Goal: Find specific fact: Find specific fact

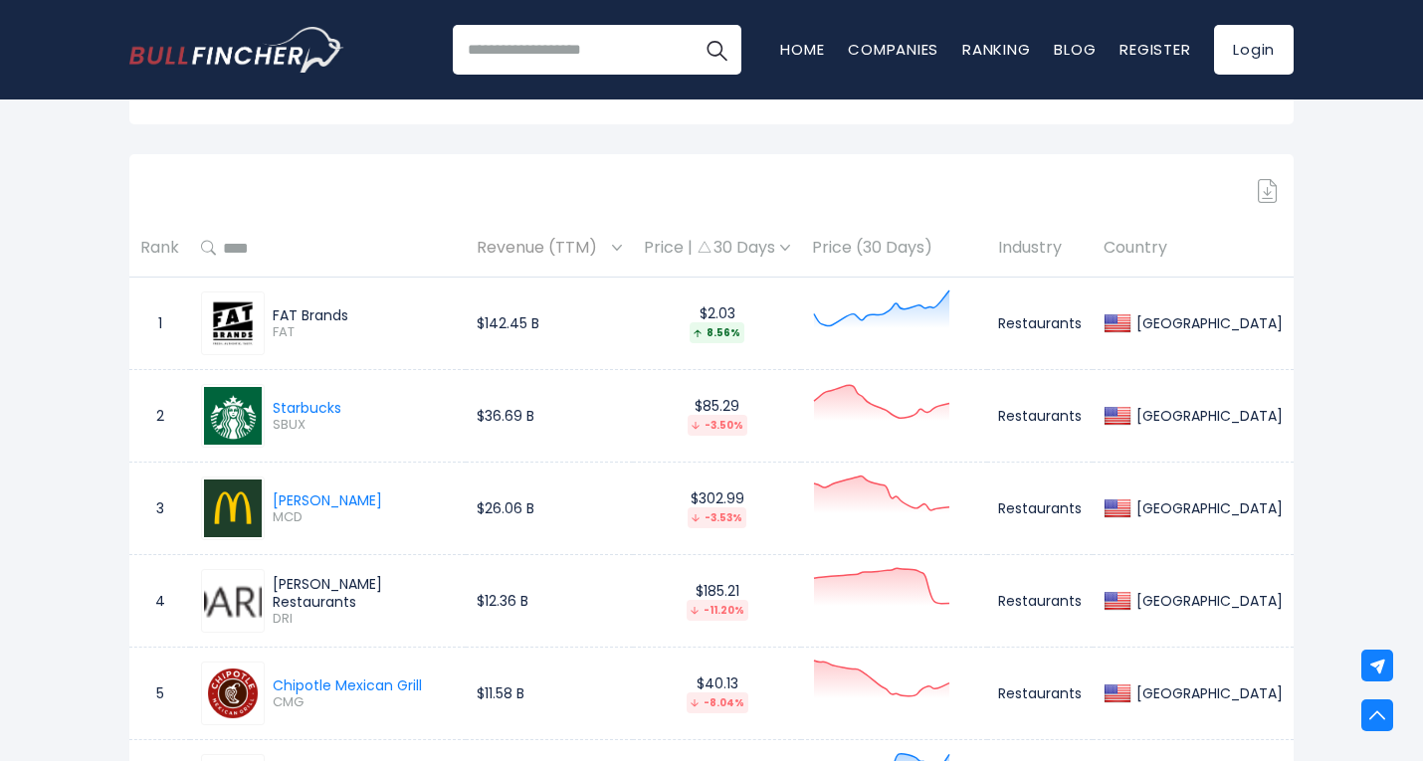
scroll to position [862, 0]
click at [591, 242] on span "Revenue (TTM)" at bounding box center [542, 248] width 130 height 31
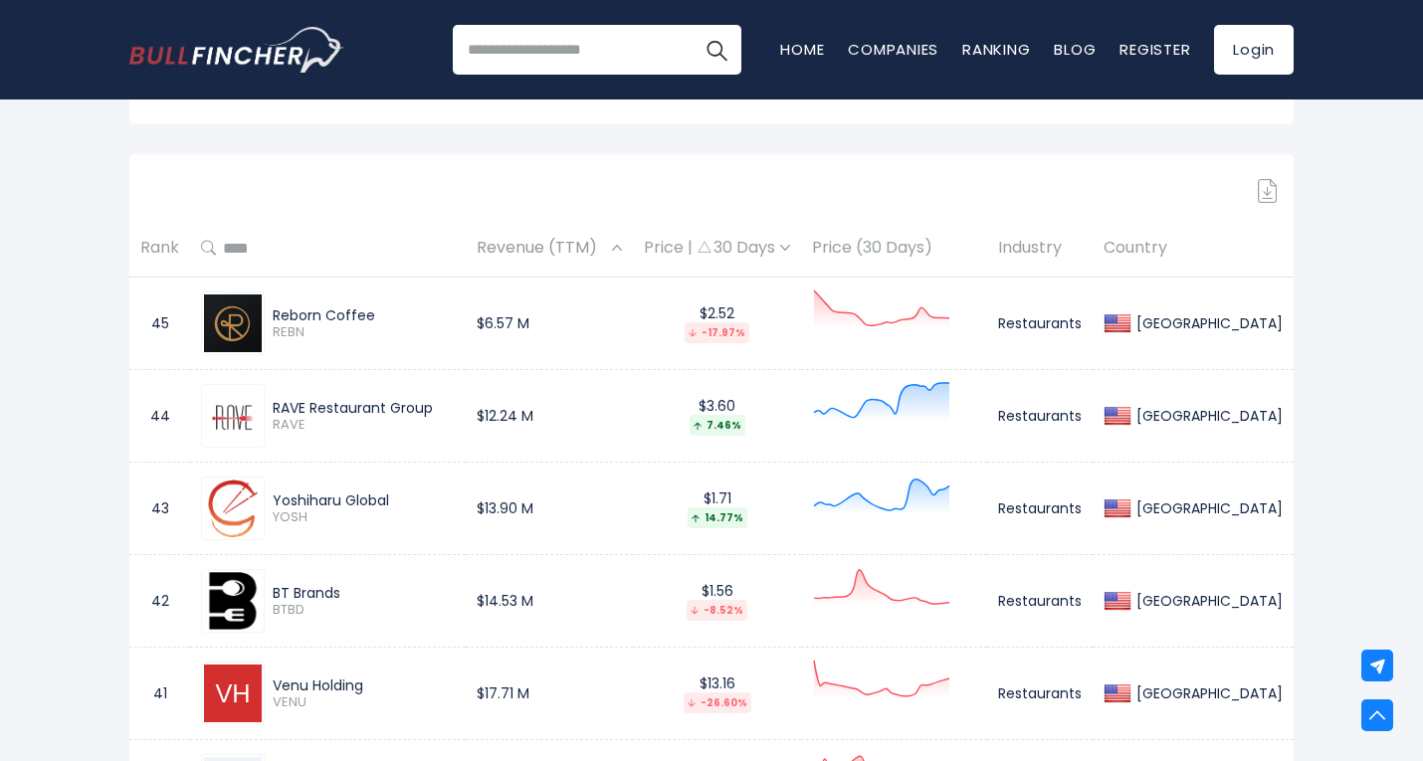
click at [591, 242] on span "Revenue (TTM)" at bounding box center [542, 248] width 130 height 31
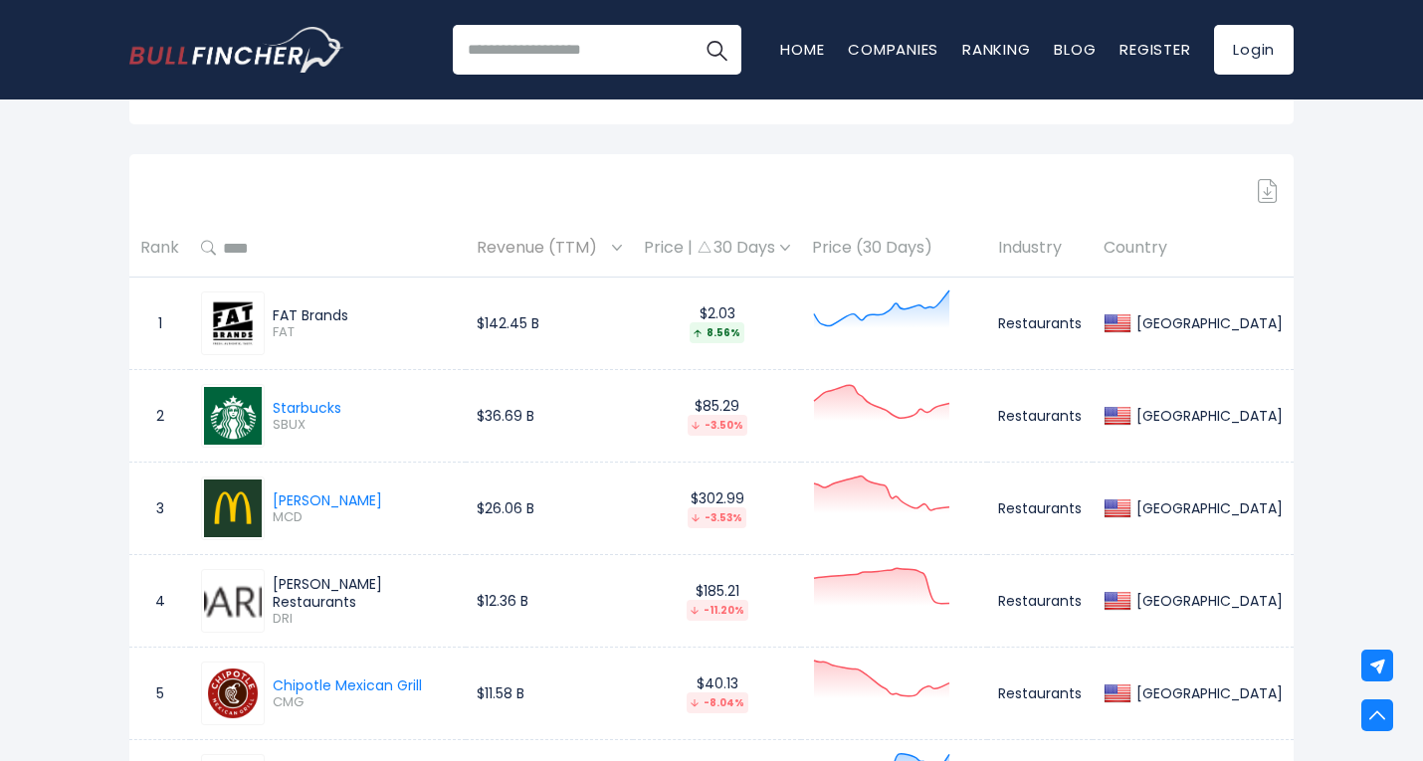
click at [591, 242] on span "Revenue (TTM)" at bounding box center [542, 248] width 130 height 31
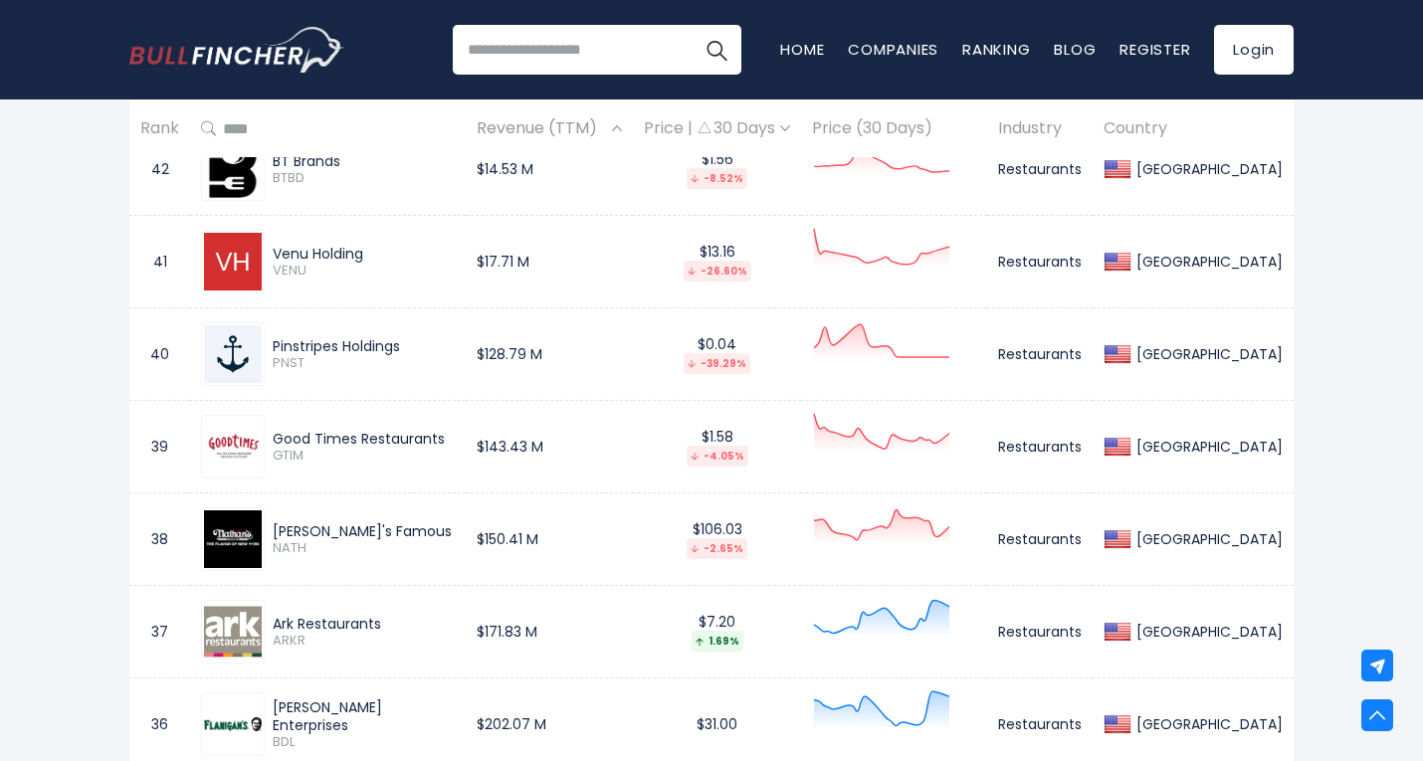
scroll to position [0, 0]
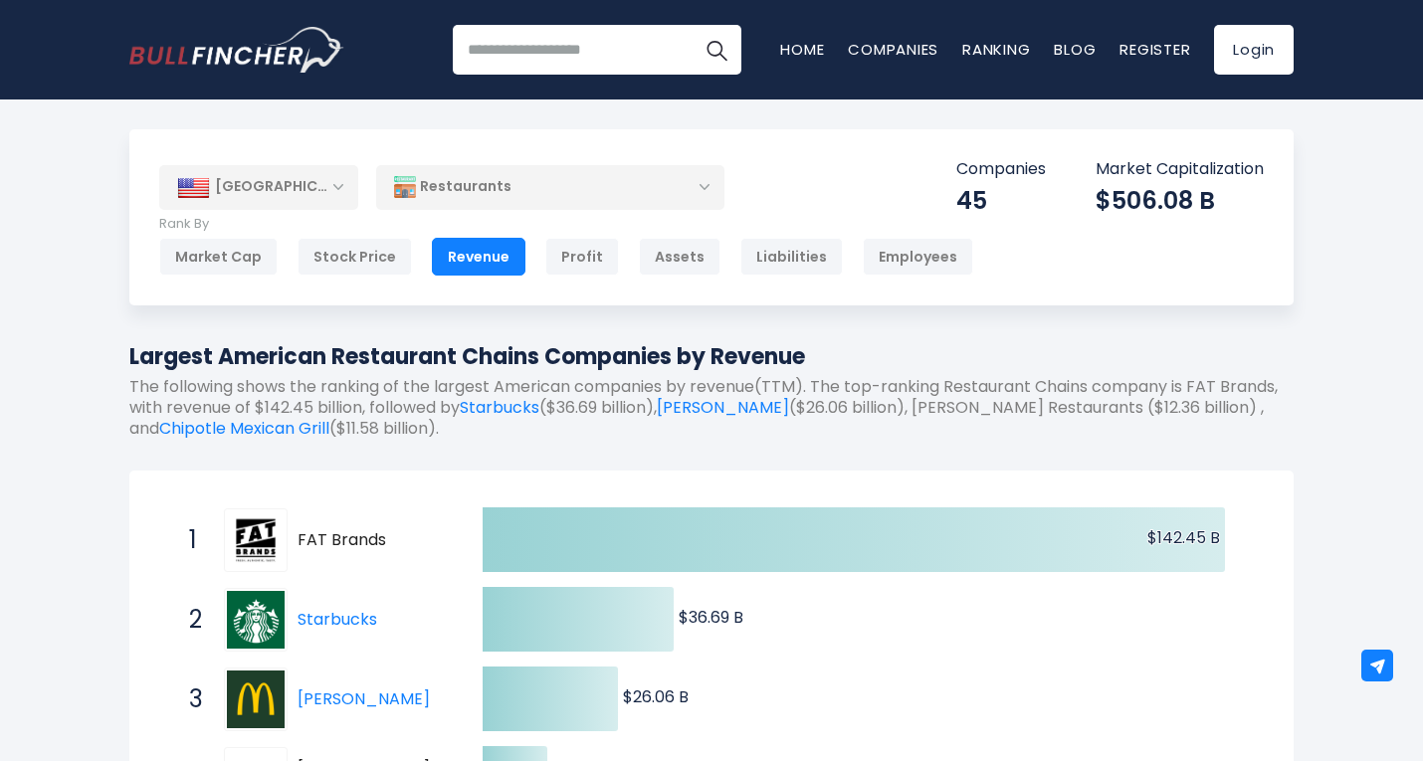
click at [566, 193] on div "Restaurants" at bounding box center [550, 187] width 348 height 46
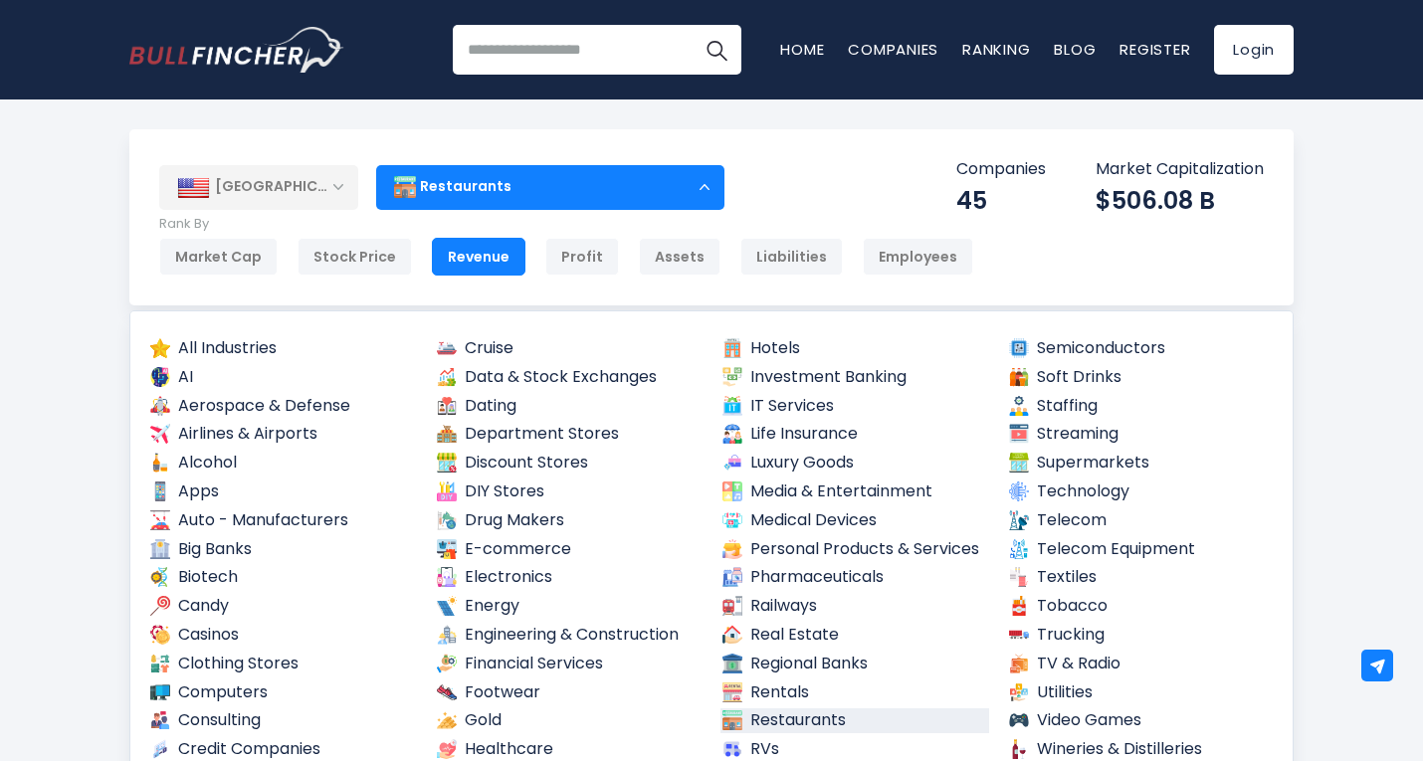
click at [566, 193] on div "Restaurants" at bounding box center [550, 187] width 348 height 46
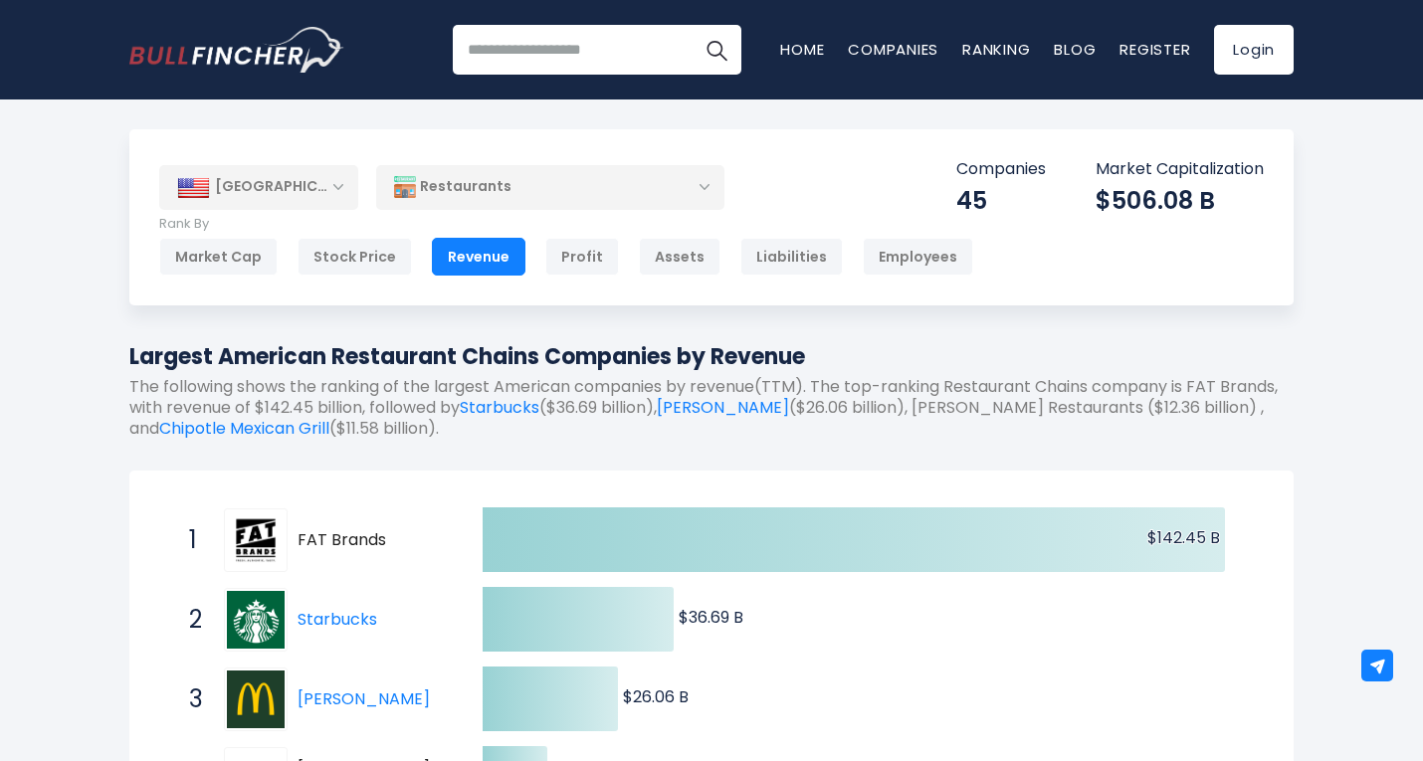
click at [1222, 194] on div "$506.08 B" at bounding box center [1179, 200] width 168 height 31
click at [1188, 197] on div "$506.08 B" at bounding box center [1179, 200] width 168 height 31
drag, startPoint x: 1140, startPoint y: 213, endPoint x: 991, endPoint y: 239, distance: 151.5
click at [1133, 216] on div "$506.08 B" at bounding box center [1179, 200] width 168 height 31
